Goal: Obtain resource: Obtain resource

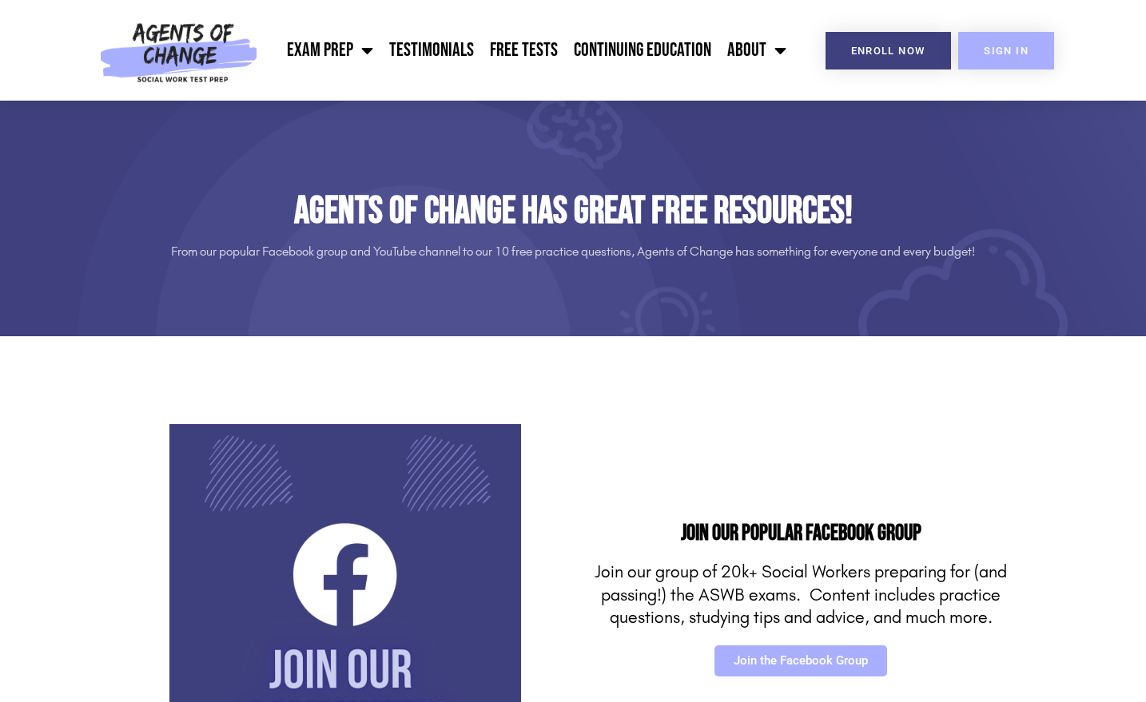
click at [984, 46] on span "SIGN IN" at bounding box center [1006, 51] width 45 height 10
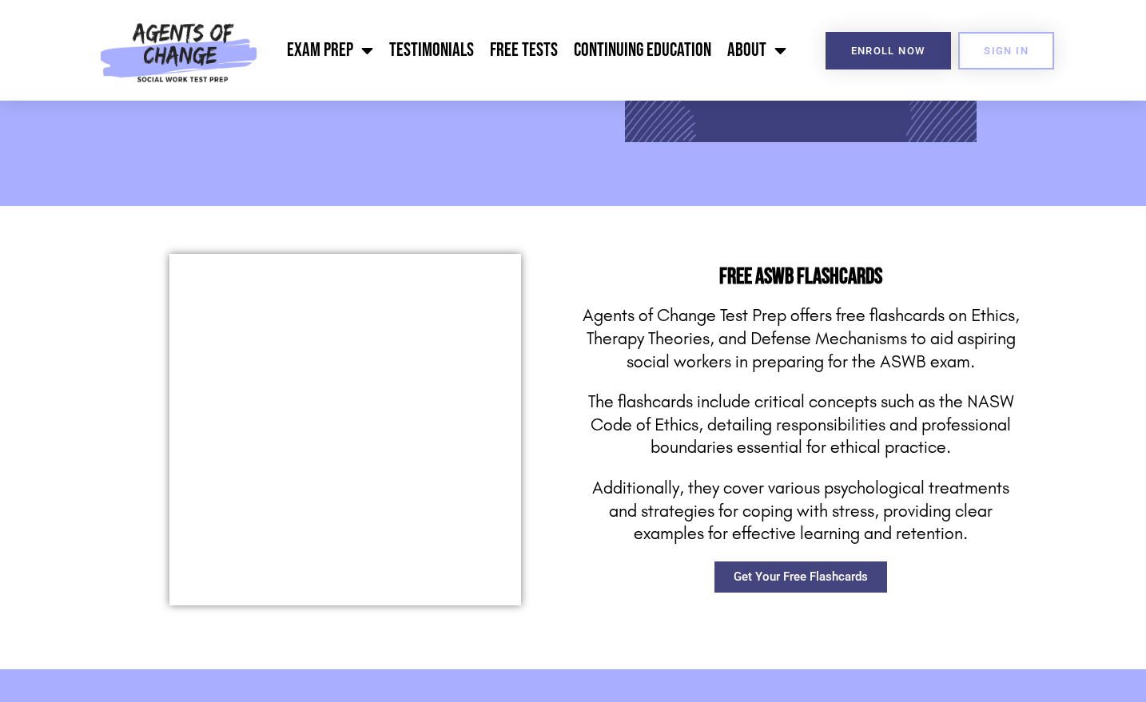
scroll to position [2113, 0]
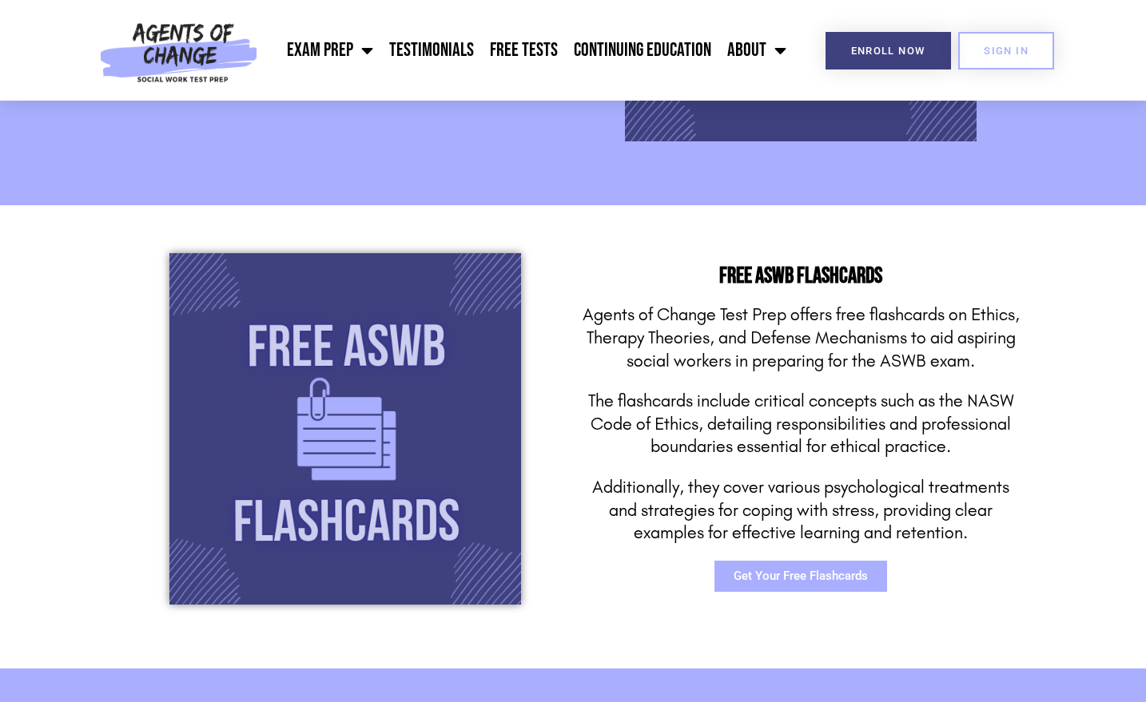
click at [785, 580] on span "Get Your Free Flashcards" at bounding box center [801, 577] width 134 height 12
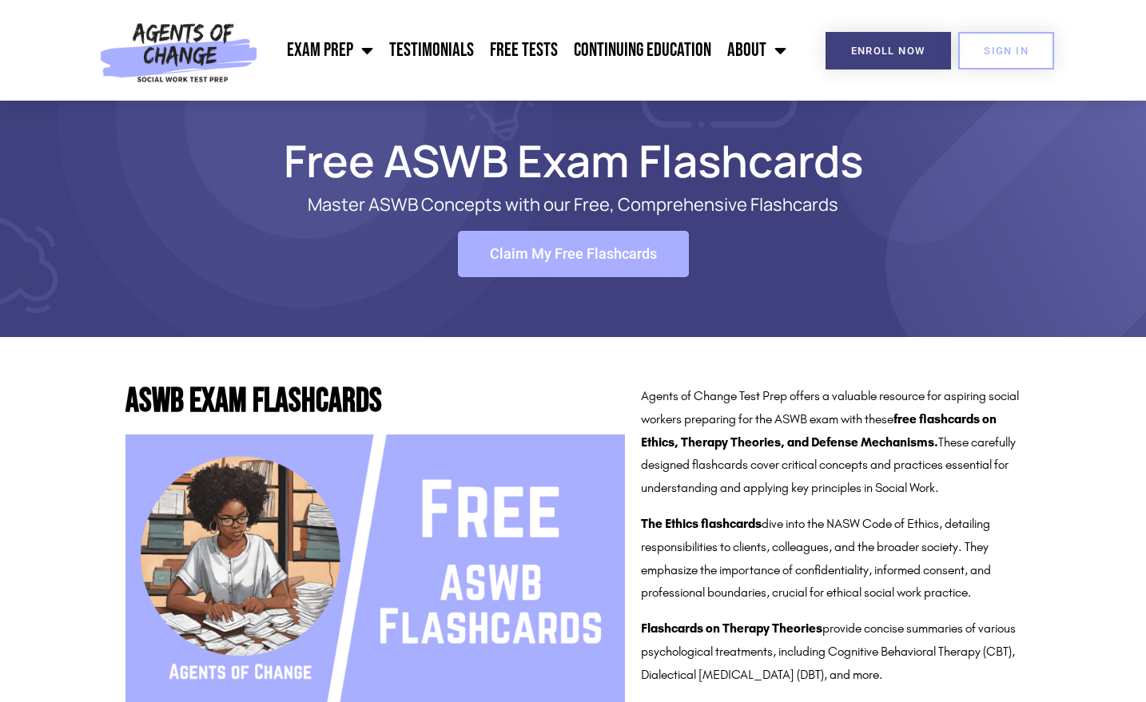
scroll to position [22, 0]
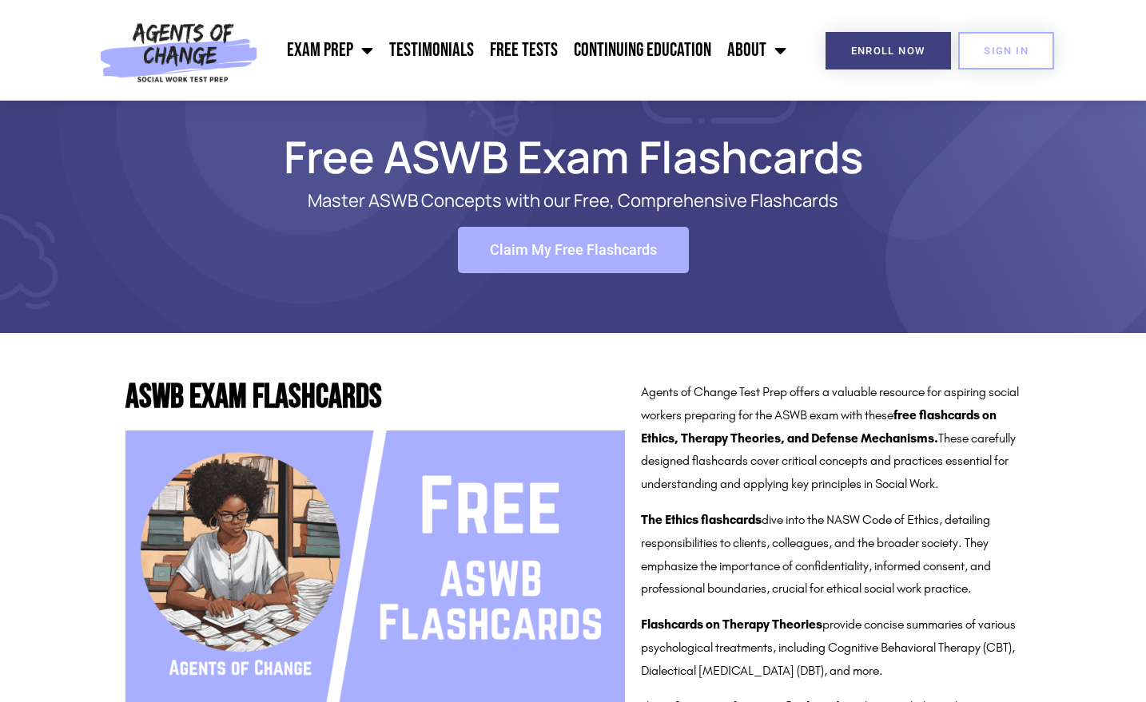
click at [565, 253] on span "Claim My Free Flashcards" at bounding box center [573, 250] width 167 height 14
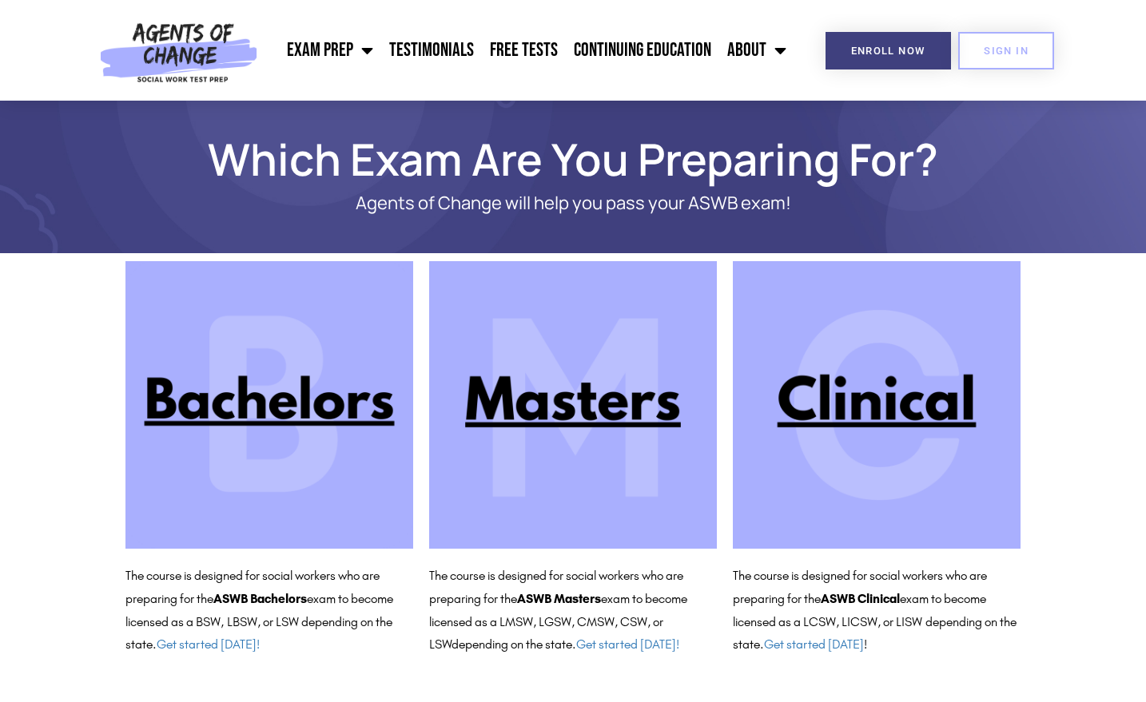
click at [611, 435] on img at bounding box center [573, 405] width 288 height 288
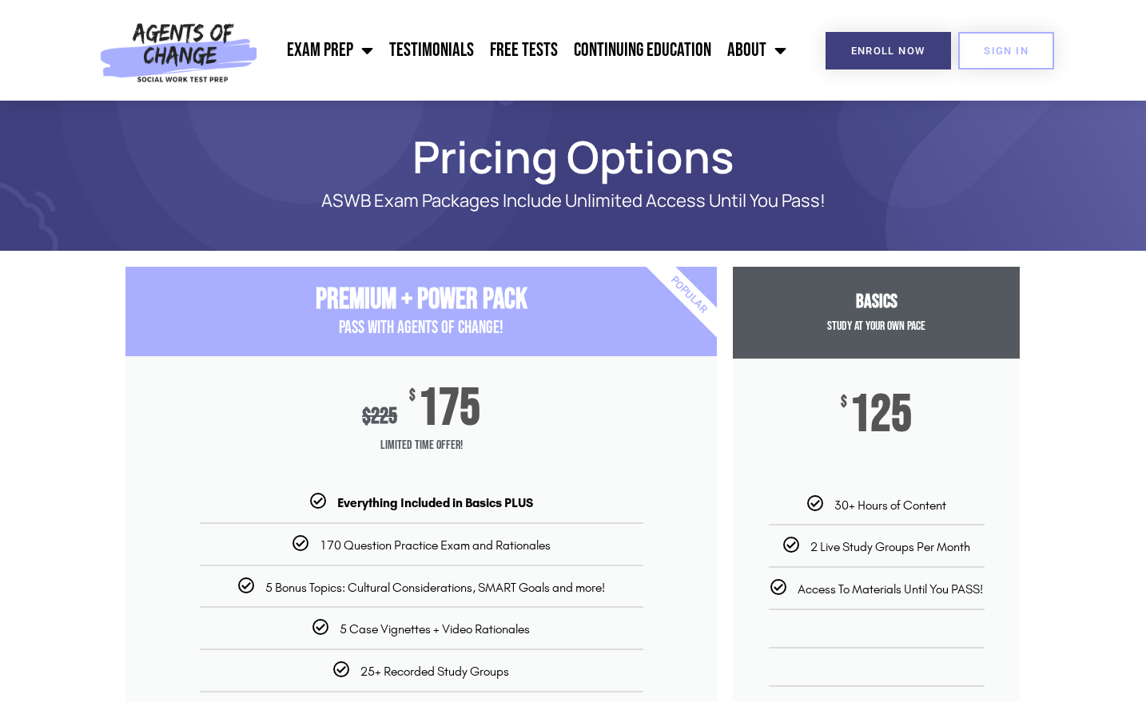
scroll to position [3, 0]
click at [615, 50] on link "Continuing Education" at bounding box center [642, 50] width 153 height 40
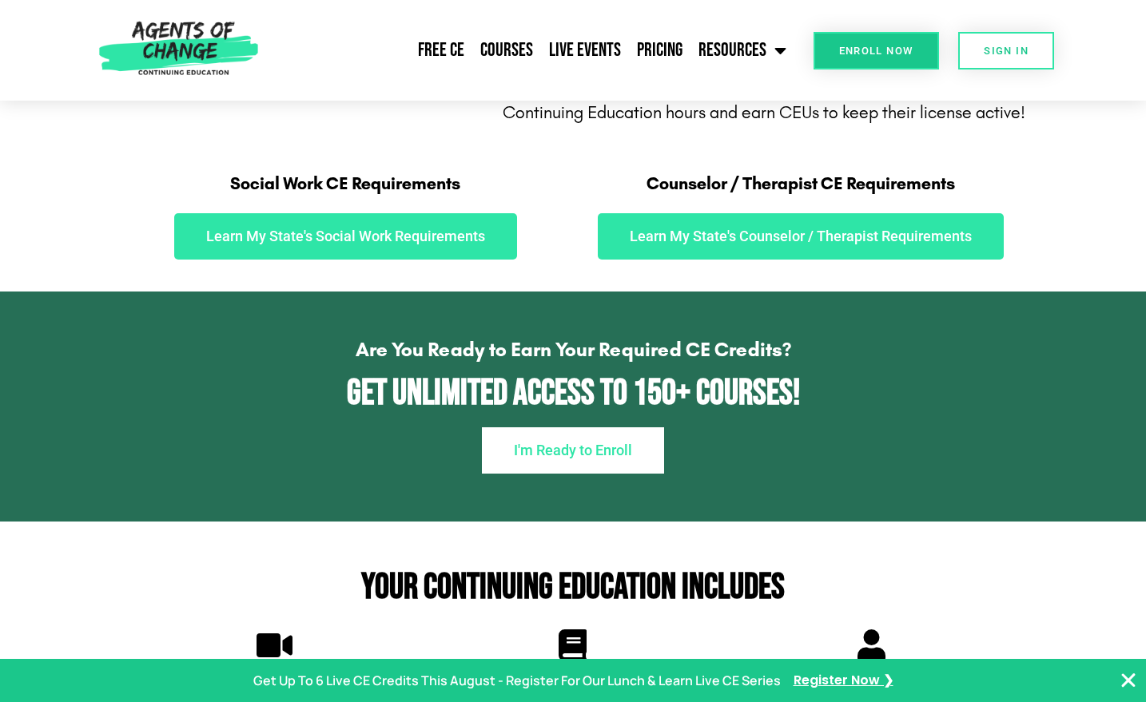
scroll to position [881, 0]
